Goal: Task Accomplishment & Management: Complete application form

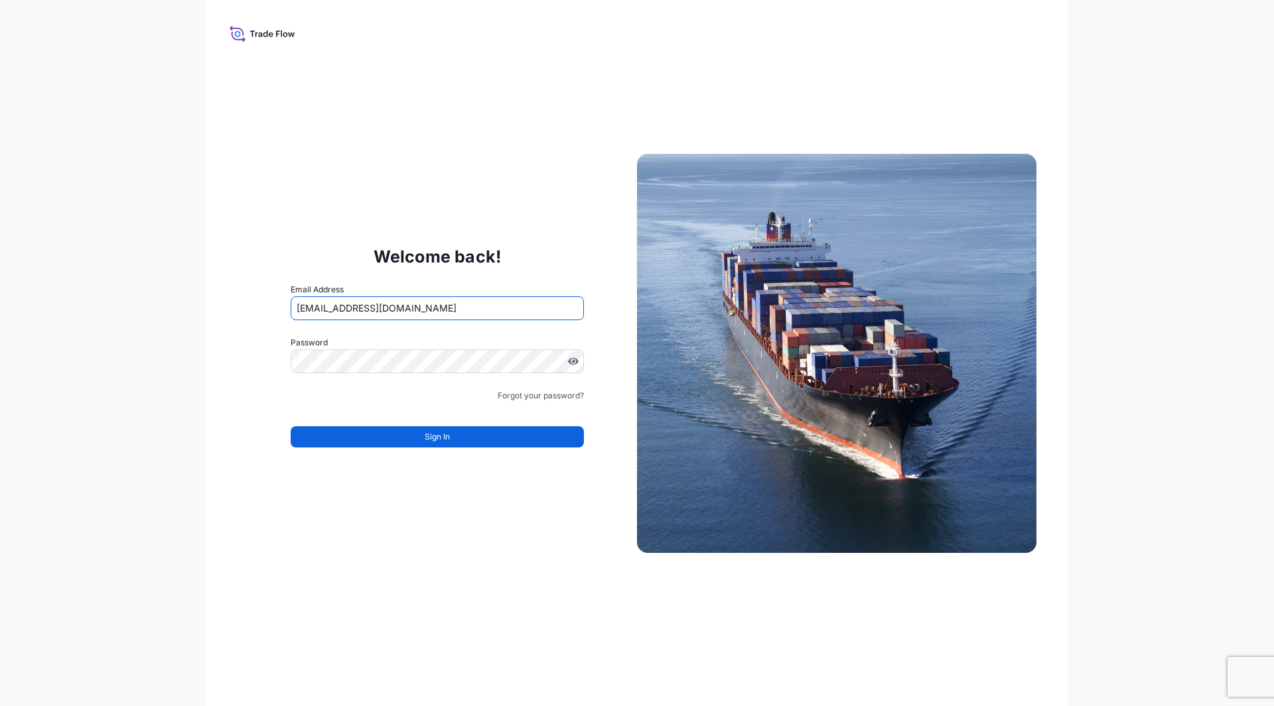
type input "[EMAIL_ADDRESS][DOMAIN_NAME]"
click at [390, 436] on button "Sign In" at bounding box center [437, 437] width 293 height 21
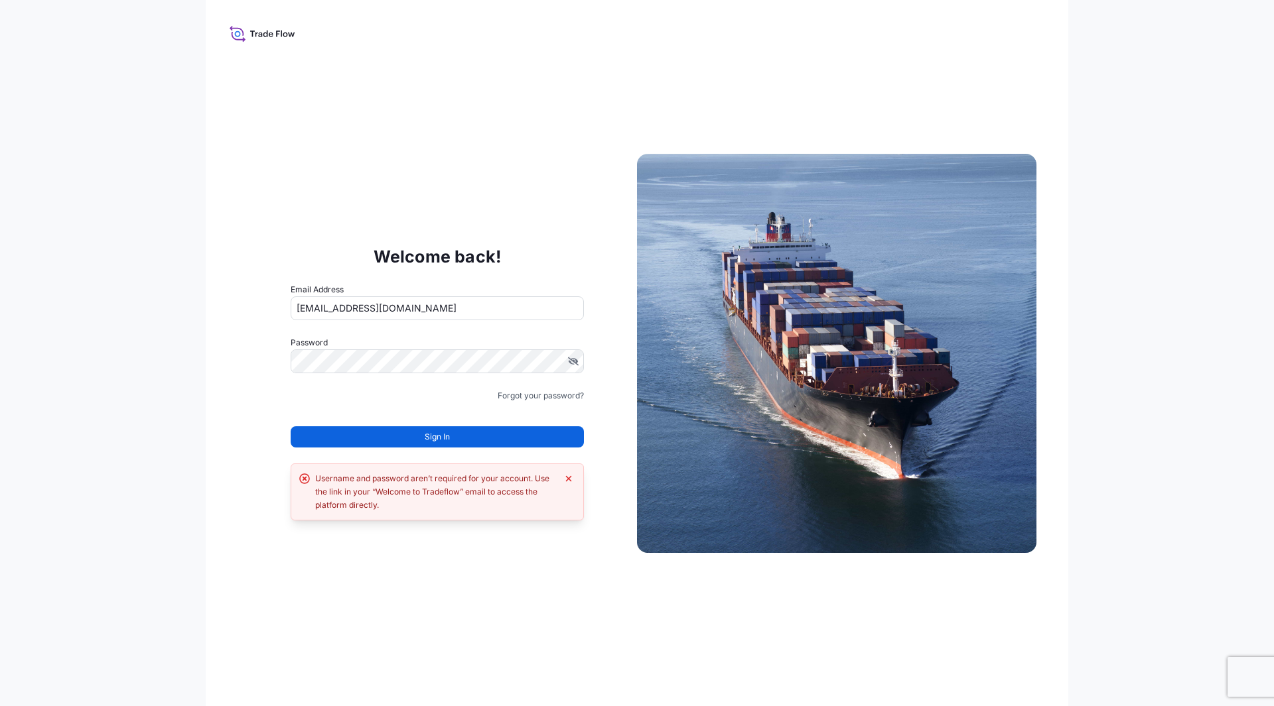
click at [257, 88] on div "Welcome back! Email Address [EMAIL_ADDRESS][DOMAIN_NAME] Password Must include:…" at bounding box center [637, 353] width 862 height 706
click at [567, 477] on icon "Dismiss error" at bounding box center [569, 479] width 6 height 6
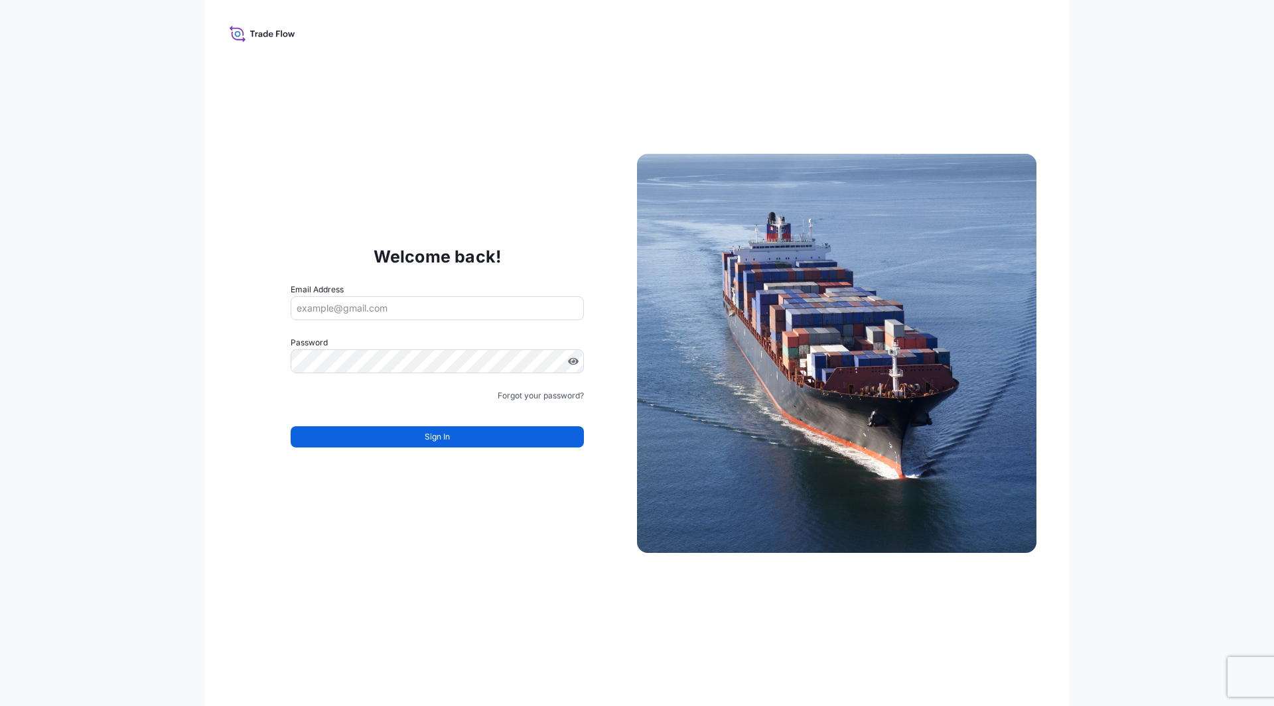
click at [271, 117] on div "Welcome back! Email Address Password Must include: Upper & lower case letters S…" at bounding box center [637, 353] width 862 height 706
click at [352, 165] on div "Welcome back! Email Address Password Must include: Upper & lower case letters S…" at bounding box center [637, 353] width 862 height 706
click at [1156, 462] on div "Welcome back! Email Address Password Must include: Upper & lower case letters S…" at bounding box center [637, 353] width 1274 height 706
